Goal: Contribute content: Contribute content

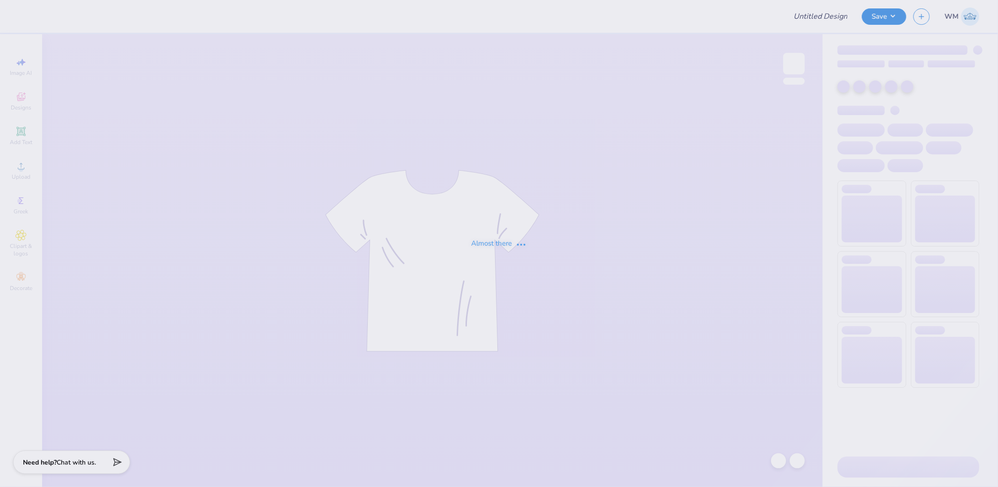
type input "Exec Board Merch"
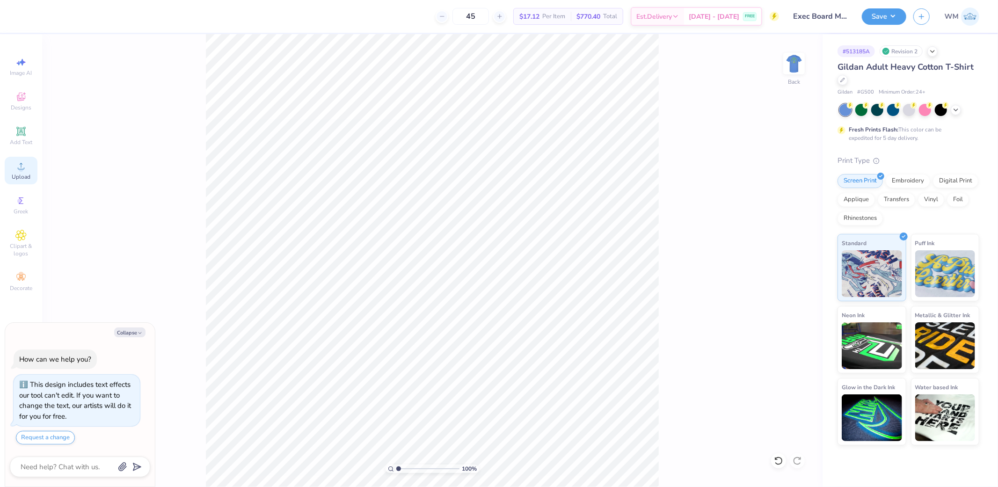
click at [26, 169] on icon at bounding box center [20, 166] width 11 height 11
type textarea "x"
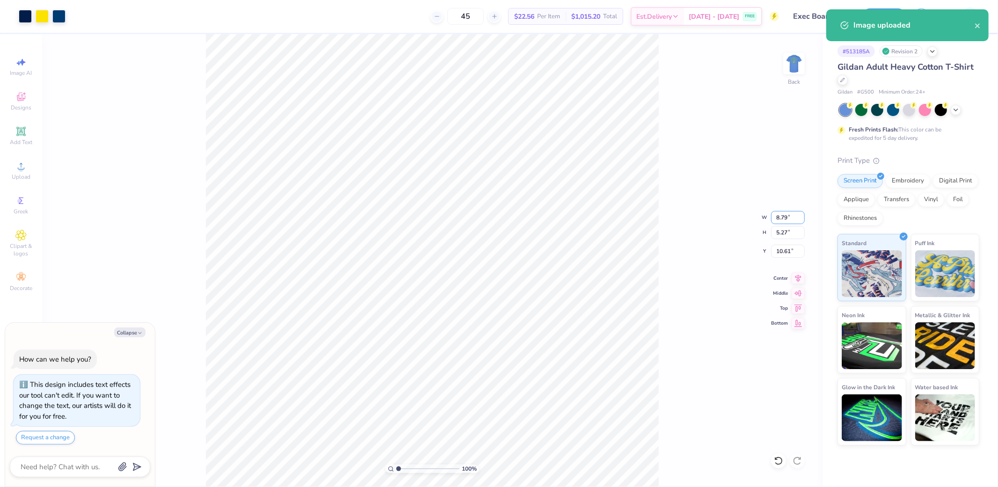
drag, startPoint x: 785, startPoint y: 213, endPoint x: 812, endPoint y: 214, distance: 27.2
click at [785, 213] on input "8.79" at bounding box center [788, 217] width 34 height 13
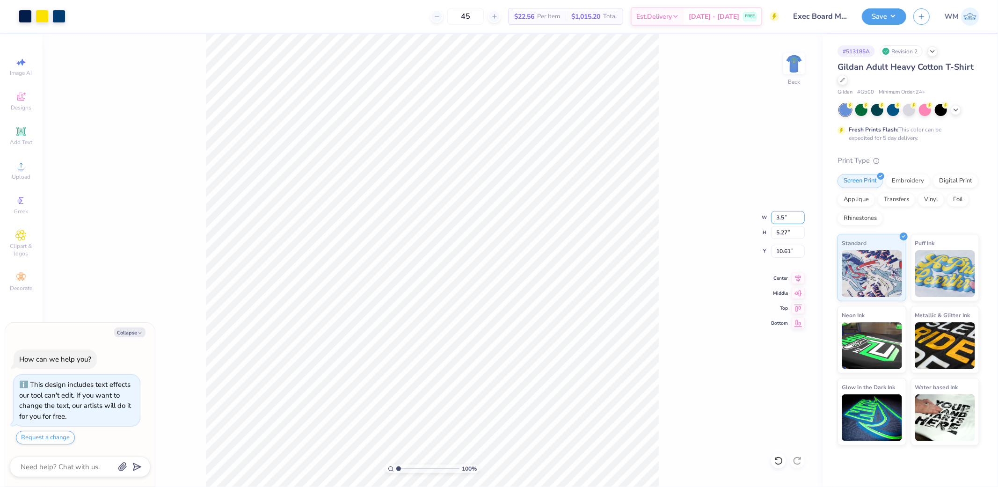
type input "3.5"
type textarea "x"
type input "3.50"
type input "2.10"
type input "12.20"
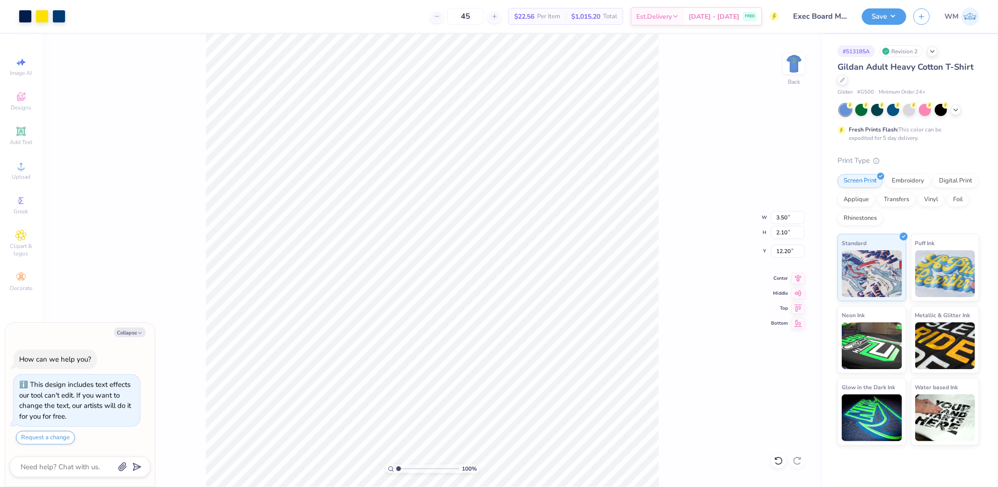
type textarea "x"
type input "3.00"
click at [800, 66] on img at bounding box center [793, 63] width 37 height 37
click at [22, 160] on div "Upload" at bounding box center [21, 171] width 33 height 28
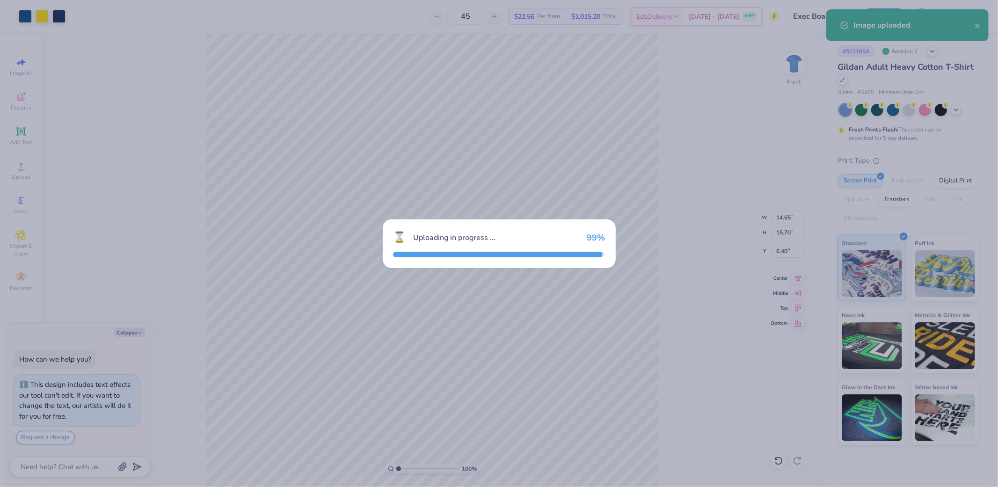
type textarea "x"
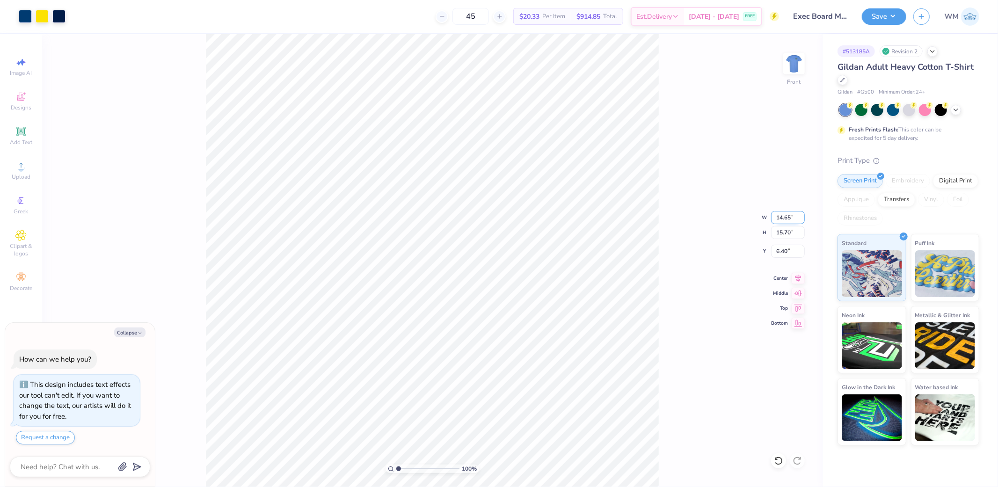
click at [780, 217] on input "14.65" at bounding box center [788, 217] width 34 height 13
type input "9.79"
type textarea "x"
type input "10.49"
click at [791, 254] on input "9.00" at bounding box center [788, 251] width 34 height 13
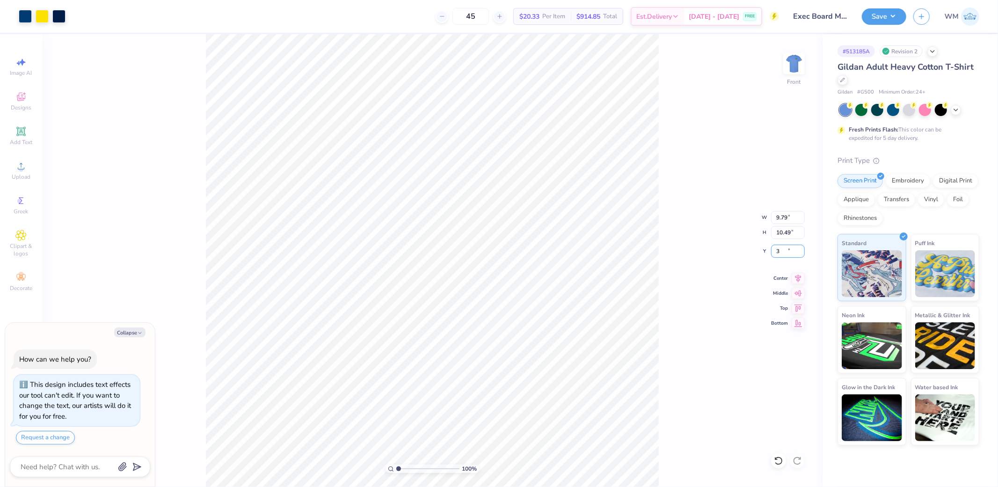
type input "3"
type textarea "x"
type input "3.00"
drag, startPoint x: 882, startPoint y: 15, endPoint x: 890, endPoint y: 20, distance: 9.2
click at [882, 15] on button "Save" at bounding box center [884, 15] width 44 height 16
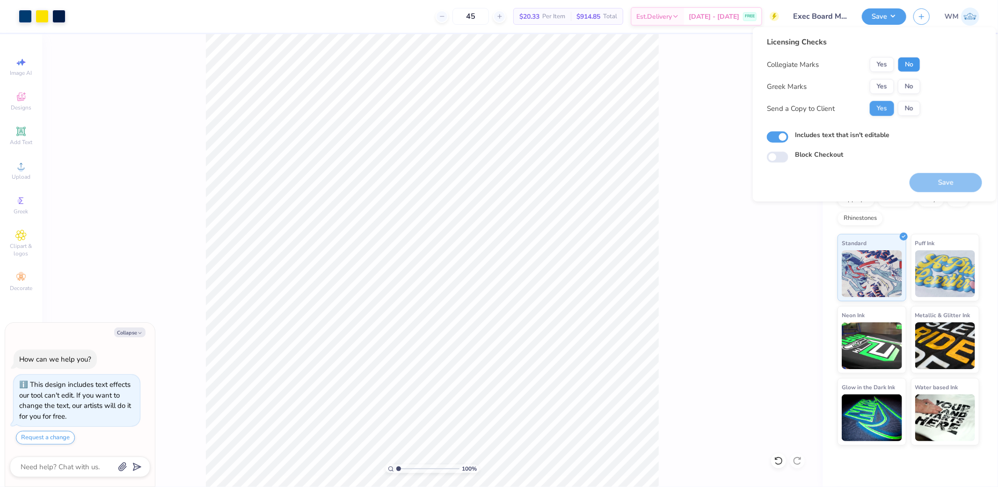
click at [909, 62] on button "No" at bounding box center [909, 64] width 22 height 15
click at [908, 88] on button "No" at bounding box center [909, 86] width 22 height 15
click at [935, 180] on button "Save" at bounding box center [946, 182] width 73 height 19
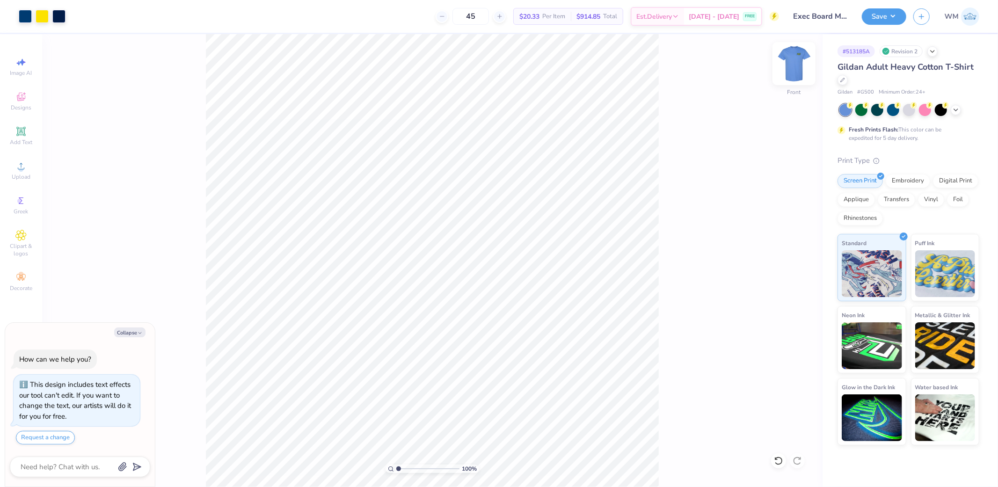
click at [796, 62] on img at bounding box center [793, 63] width 37 height 37
type textarea "x"
